Goal: Transaction & Acquisition: Purchase product/service

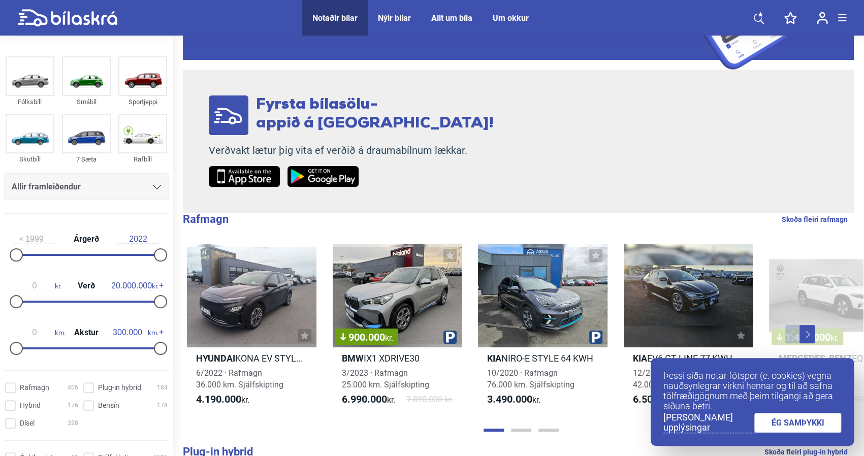
scroll to position [162, 0]
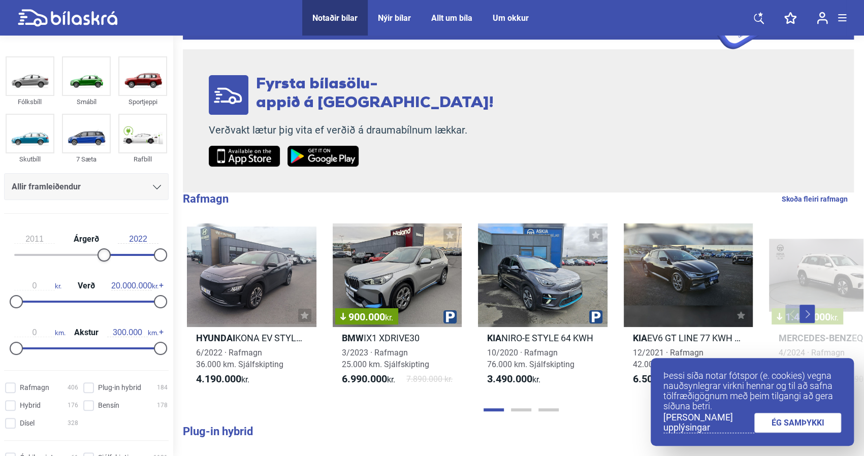
type input "2010"
drag, startPoint x: 16, startPoint y: 255, endPoint x: 85, endPoint y: 256, distance: 69.6
click at [85, 256] on div at bounding box center [85, 254] width 13 height 13
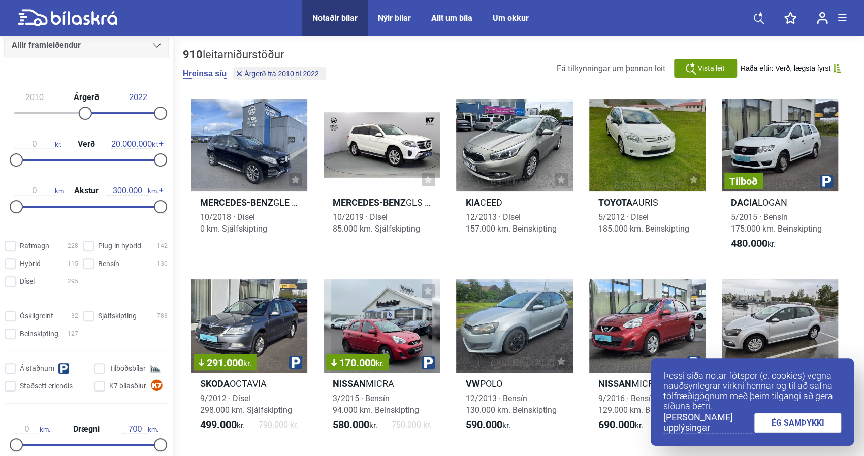
scroll to position [146, 0]
click at [85, 260] on input "Bensín 130" at bounding box center [127, 262] width 84 height 11
checkbox input "true"
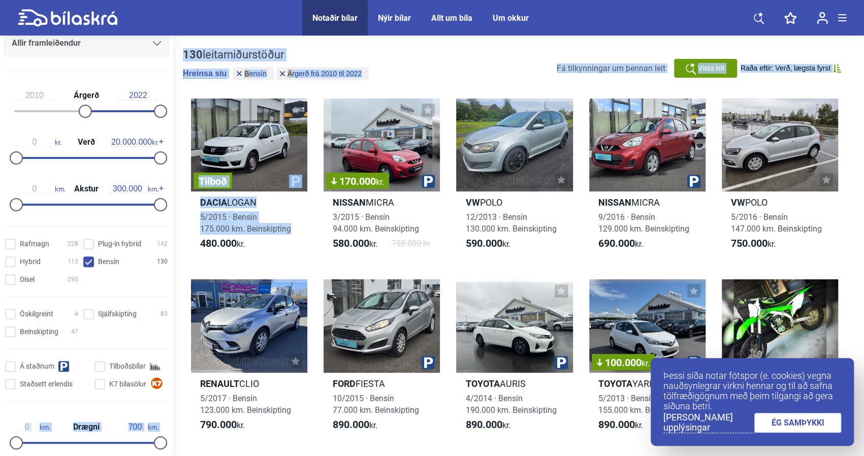
drag, startPoint x: 169, startPoint y: 225, endPoint x: 176, endPoint y: 262, distance: 37.3
click at [176, 262] on div "Fólksbíll Smábíl Sportjeppi Skutbíll 7 Sæta Rafbíll Allir framleiðendur [PERSON…" at bounding box center [432, 434] width 864 height 793
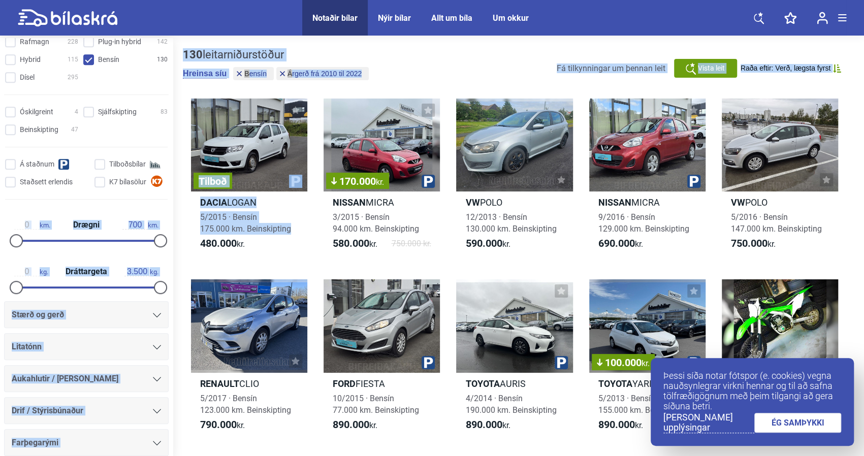
scroll to position [349, 0]
click at [183, 252] on div "Tilboð [PERSON_NAME] 5/2015 · Bensín 175.000 km. Beinskipting 480.000 kr. 170.0…" at bounding box center [518, 454] width 671 height 733
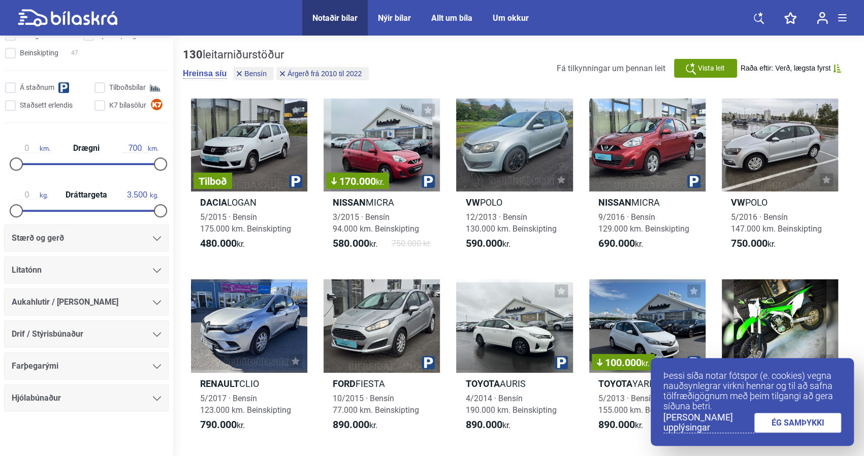
scroll to position [425, 0]
click at [770, 422] on link "ÉG SAMÞYKKI" at bounding box center [797, 423] width 87 height 20
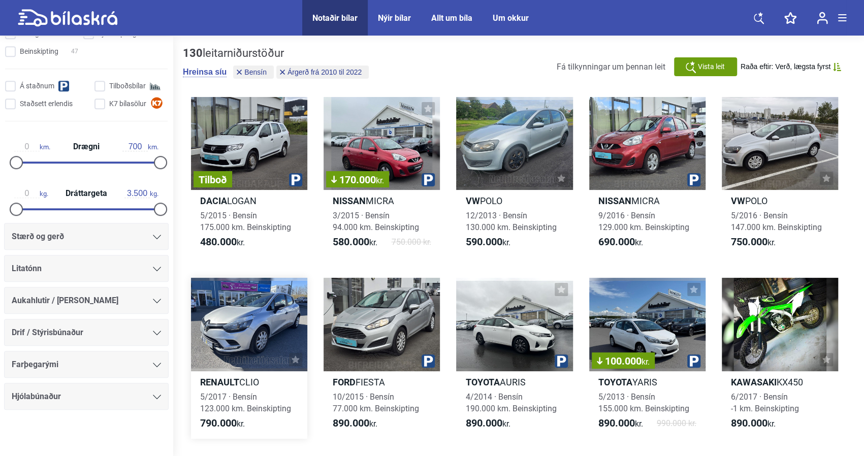
scroll to position [0, 0]
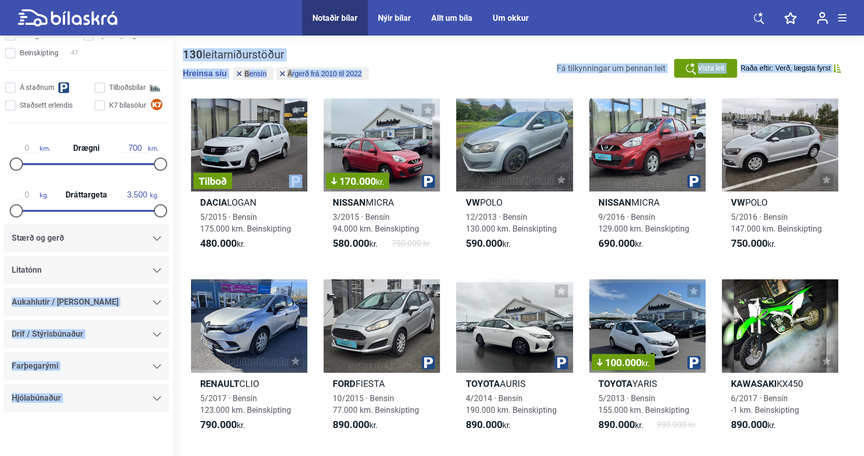
drag, startPoint x: 169, startPoint y: 270, endPoint x: 176, endPoint y: 146, distance: 124.1
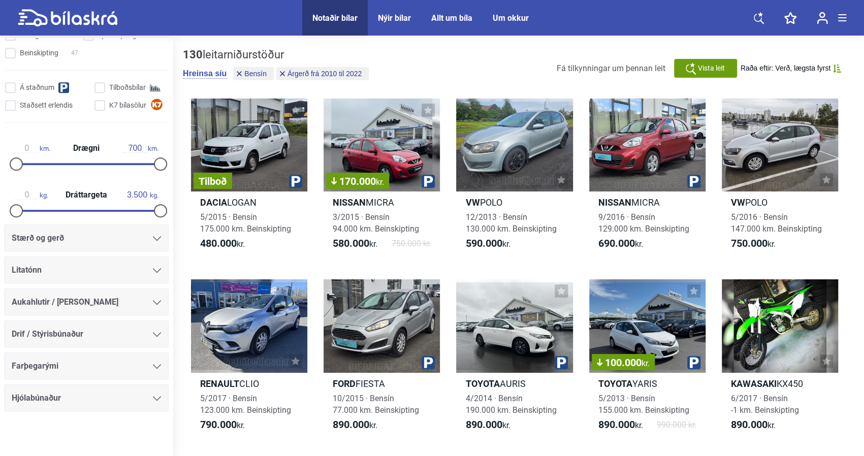
click at [154, 273] on div "Litatónn" at bounding box center [86, 270] width 149 height 14
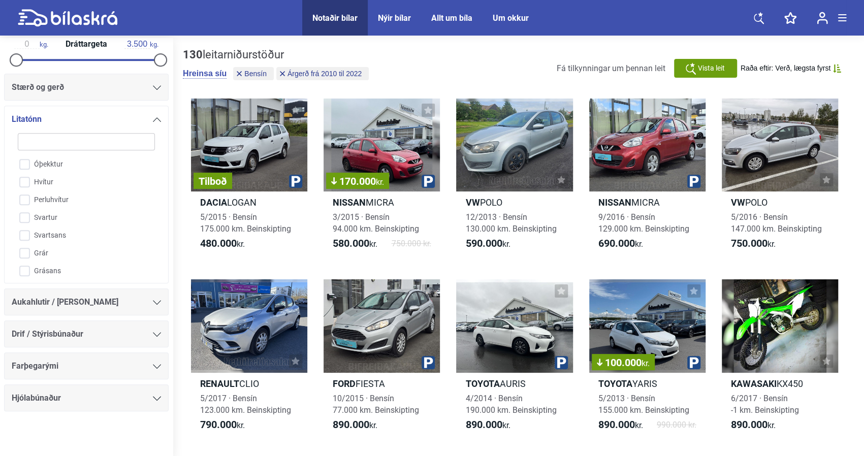
click at [154, 273] on div "Óþekktur Hvítur Perluhvítur Svartur Svartsans Grár Grásans Grár (tvílitur) Stei…" at bounding box center [86, 216] width 142 height 122
click at [153, 117] on icon at bounding box center [157, 119] width 8 height 5
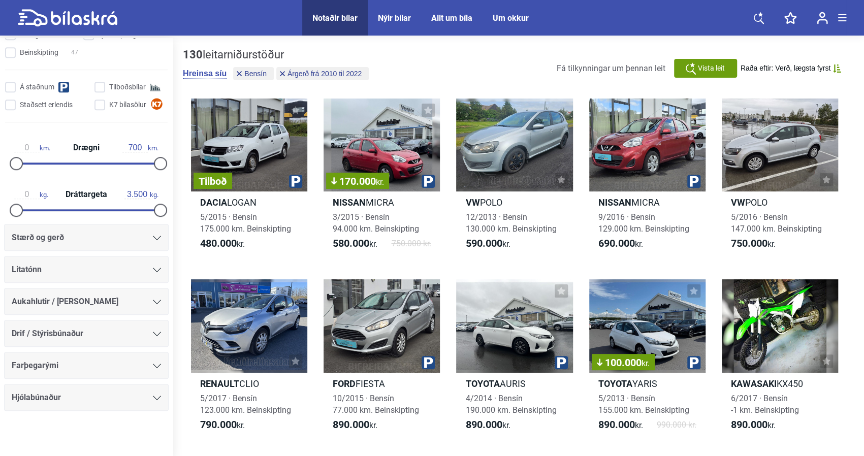
click at [153, 236] on icon at bounding box center [157, 238] width 8 height 5
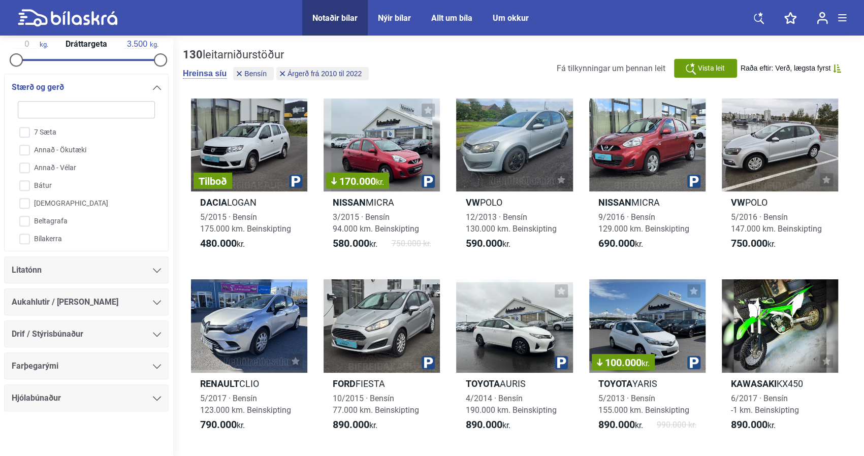
click at [153, 88] on div at bounding box center [157, 87] width 8 height 8
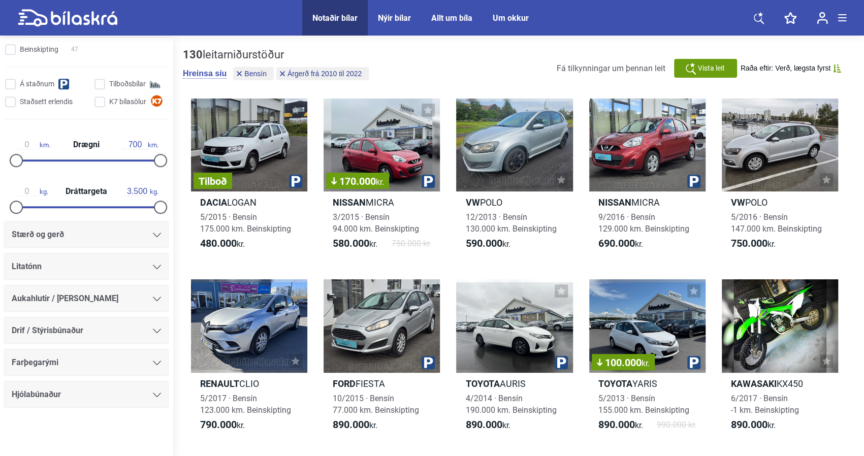
scroll to position [426, 0]
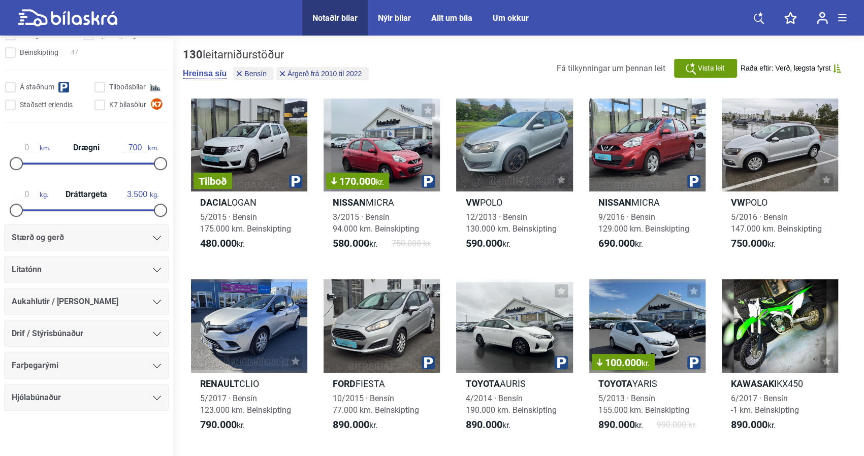
click at [154, 300] on icon at bounding box center [157, 302] width 8 height 5
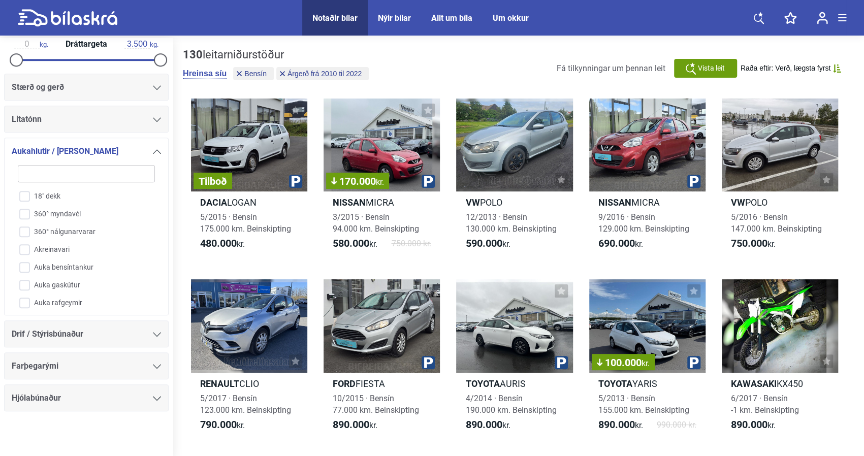
click at [153, 151] on icon at bounding box center [157, 151] width 8 height 5
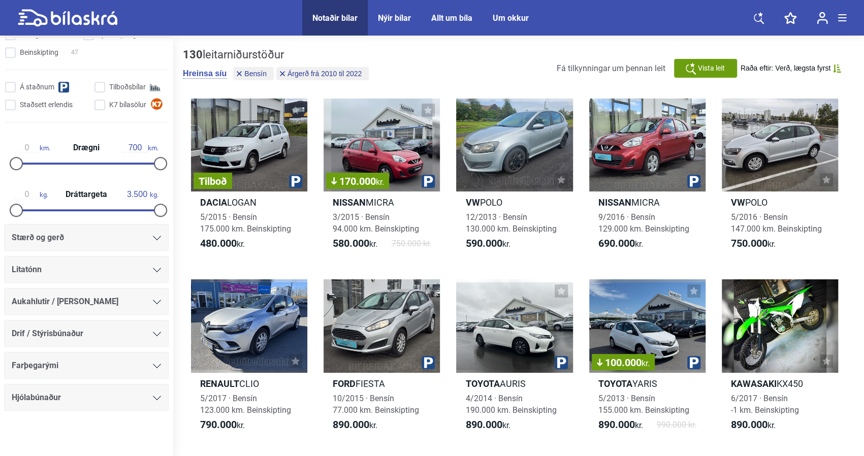
click at [155, 330] on div at bounding box center [157, 334] width 8 height 8
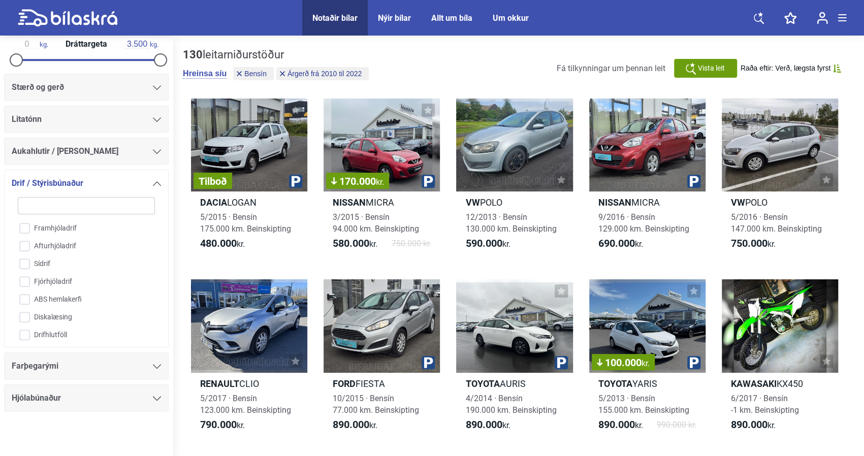
click at [153, 184] on div at bounding box center [157, 183] width 8 height 8
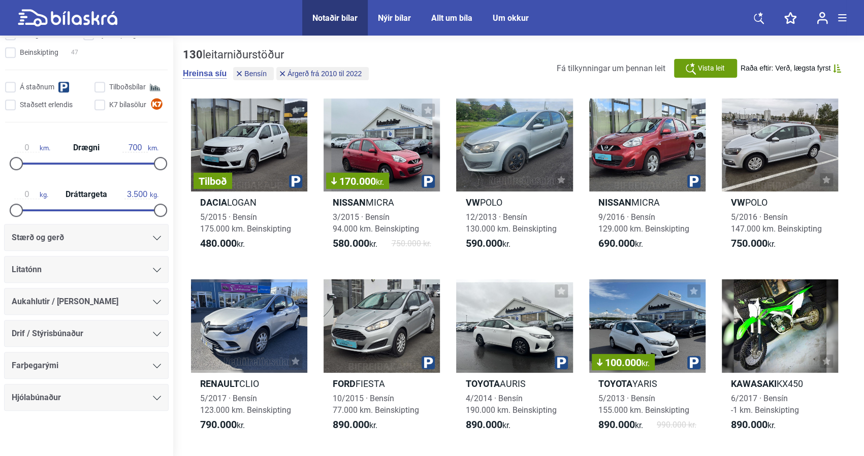
click at [155, 362] on div at bounding box center [157, 366] width 8 height 8
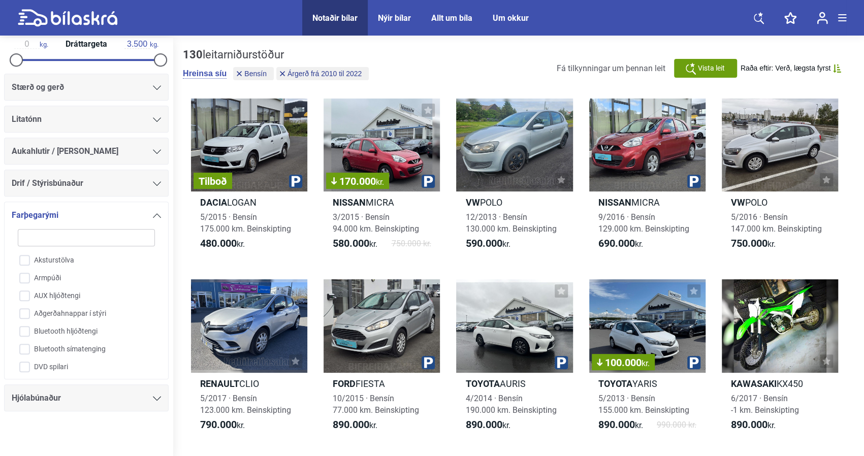
click at [148, 210] on div "Farþegarými" at bounding box center [86, 215] width 149 height 14
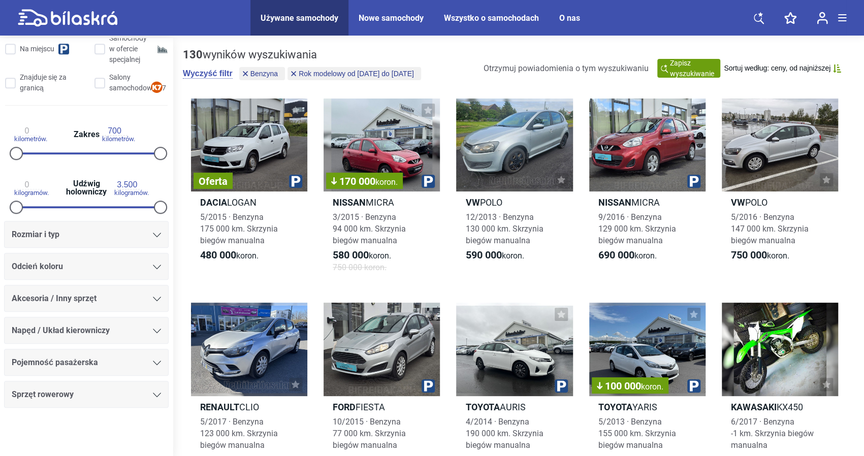
scroll to position [527, 0]
click at [153, 338] on div "Napęd / Układ kierowniczy" at bounding box center [86, 330] width 149 height 14
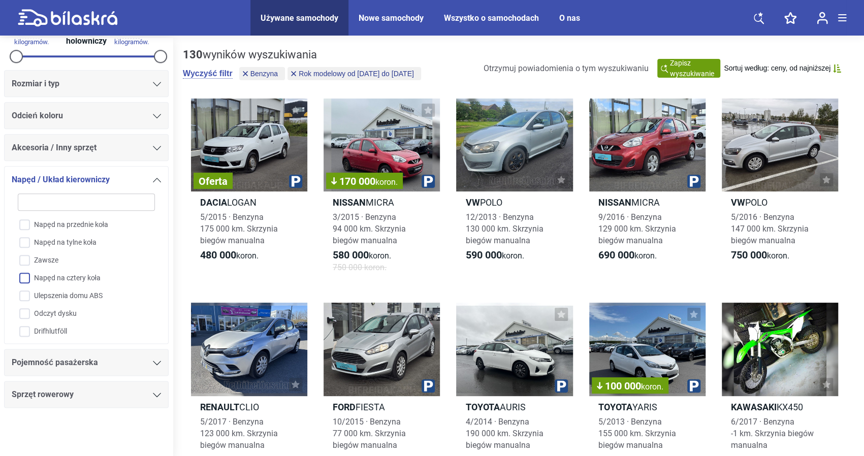
click at [99, 282] on input "Napęd na cztery koła" at bounding box center [80, 279] width 138 height 18
checkbox input "true"
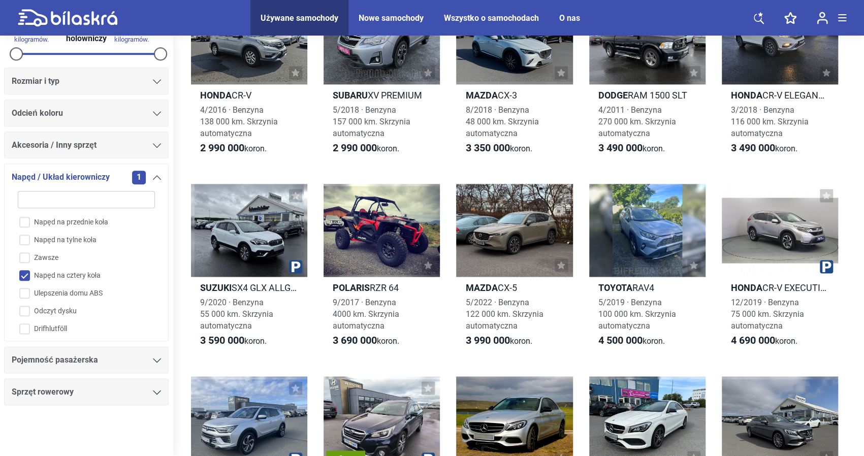
scroll to position [923, 0]
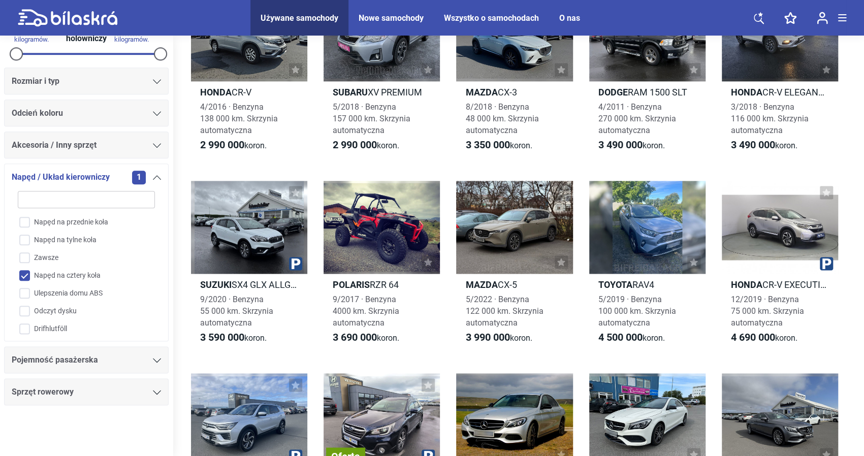
drag, startPoint x: 863, startPoint y: 225, endPoint x: 866, endPoint y: 258, distance: 33.7
click at [863, 258] on html "Używane samochody Nowe samochody Wszystko o samochodach O nas Używane samochody…" at bounding box center [432, 28] width 864 height 1903
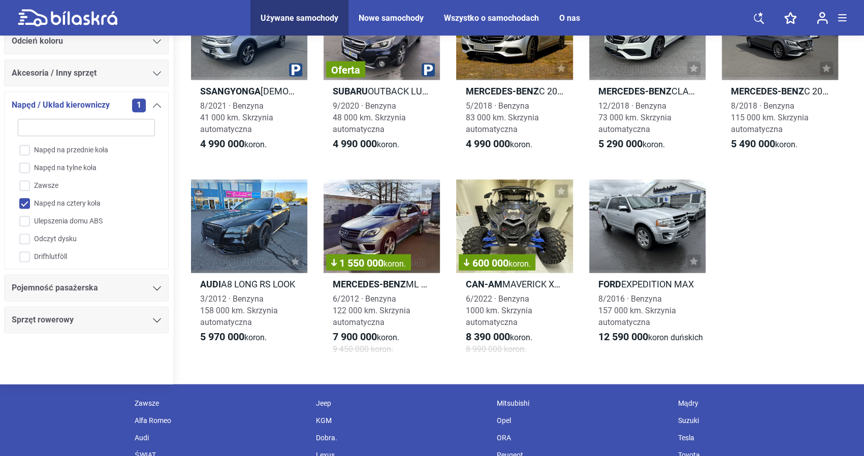
scroll to position [1305, 0]
